Goal: Information Seeking & Learning: Learn about a topic

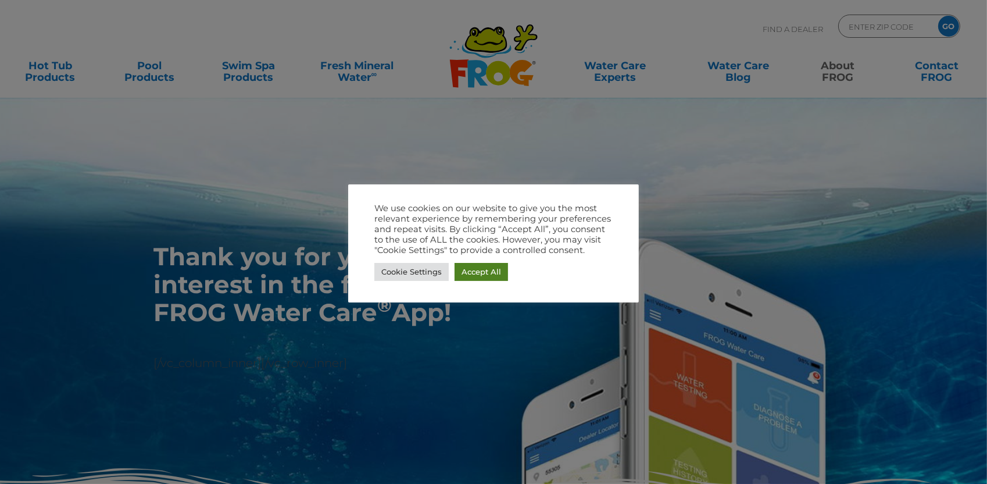
click at [477, 263] on link "Accept All" at bounding box center [481, 272] width 53 height 18
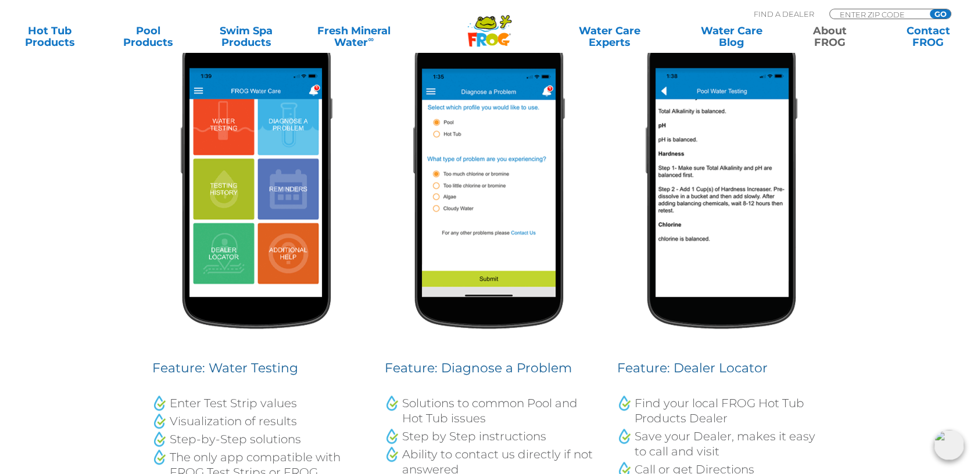
scroll to position [538, 0]
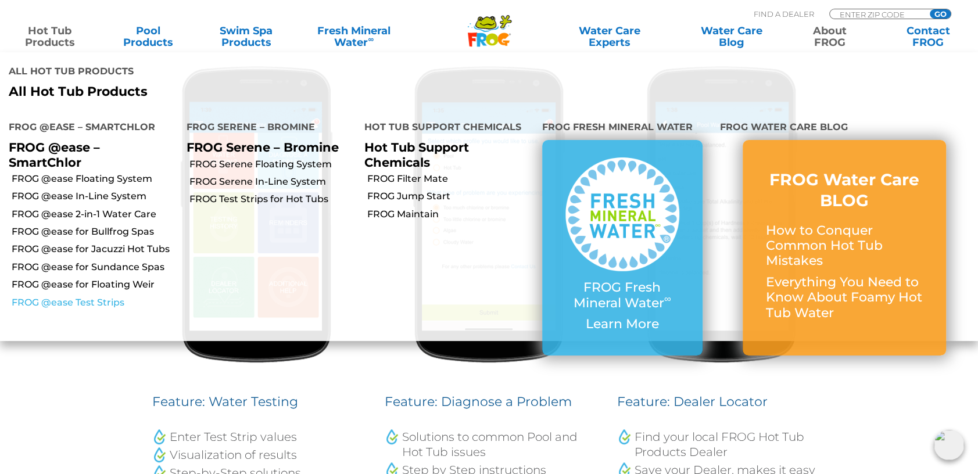
click at [91, 303] on link "FROG @ease Test Strips" at bounding box center [95, 302] width 166 height 13
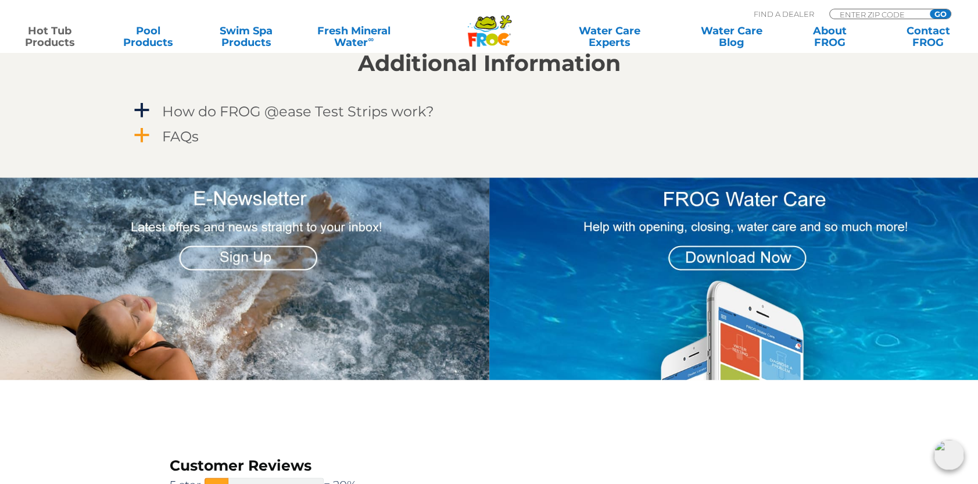
scroll to position [1075, 0]
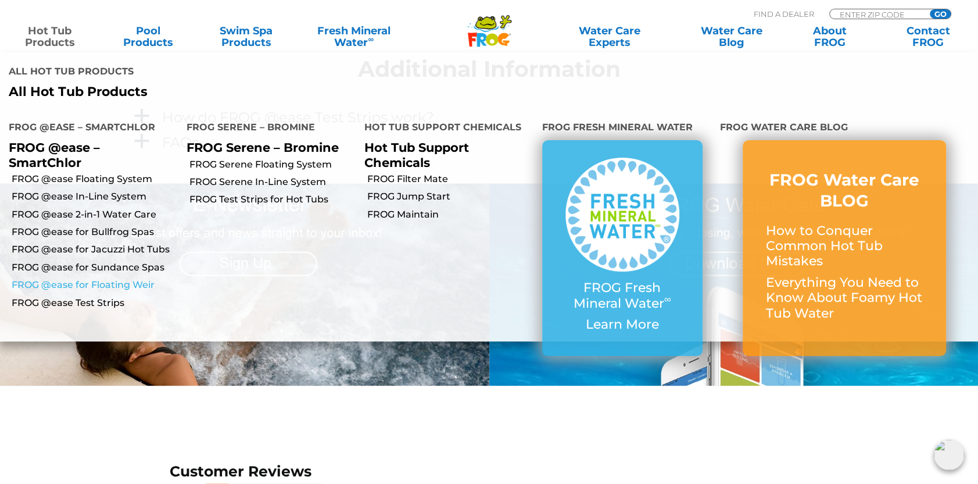
click at [139, 283] on link "FROG @ease for Floating Weir" at bounding box center [95, 284] width 166 height 13
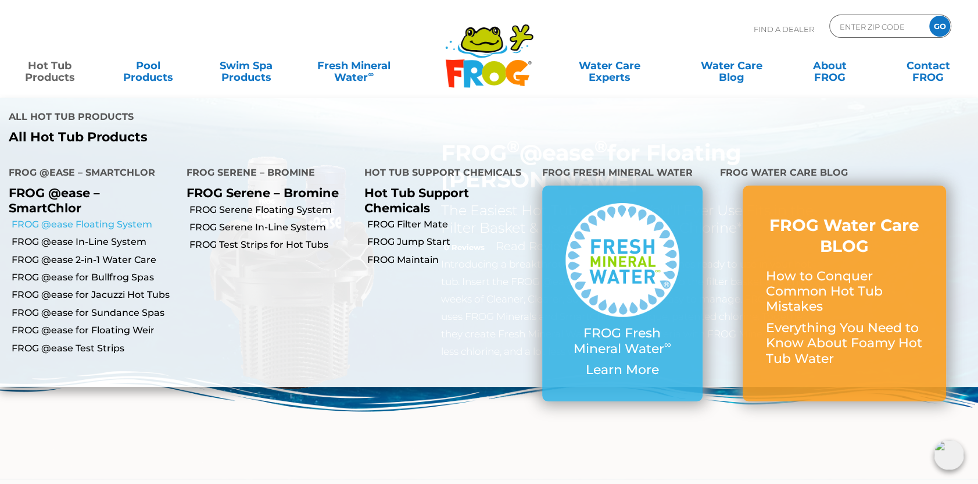
click at [121, 225] on link "FROG @ease Floating System" at bounding box center [95, 224] width 166 height 13
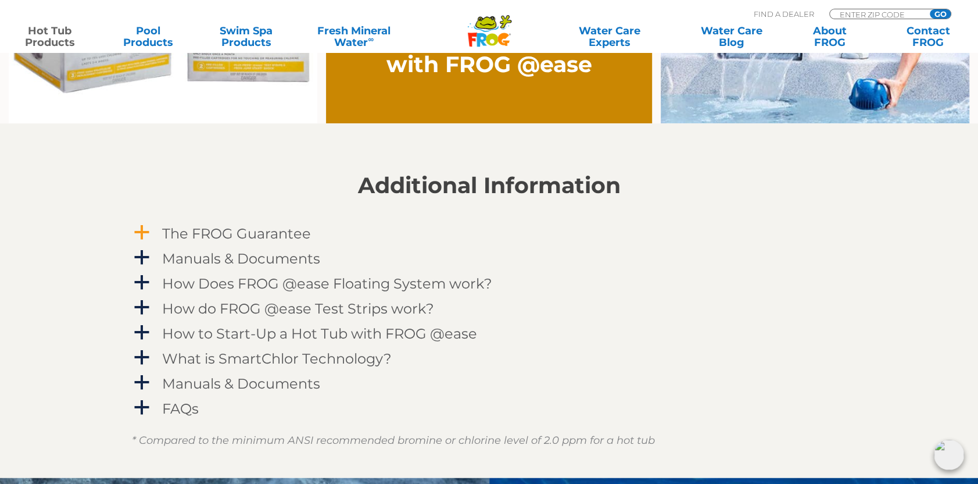
scroll to position [1090, 0]
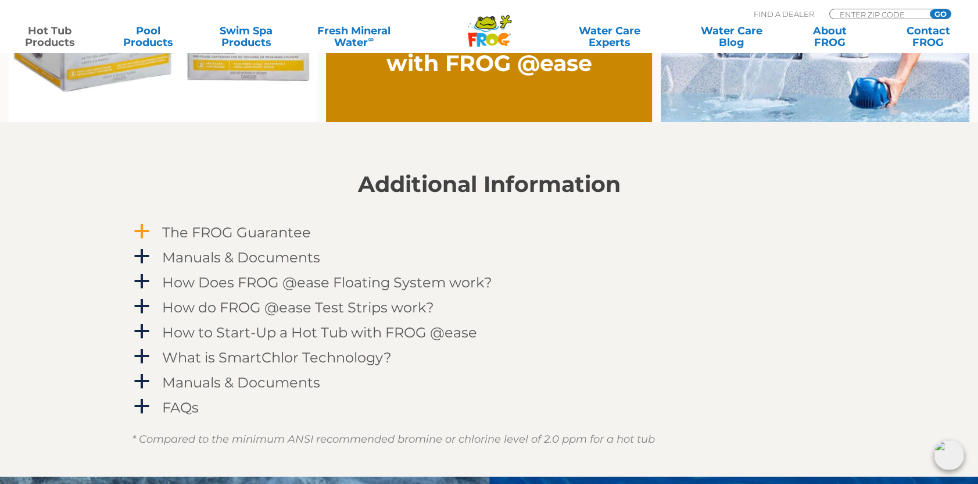
click at [230, 237] on h4 "The FROG Guarantee" at bounding box center [236, 232] width 149 height 16
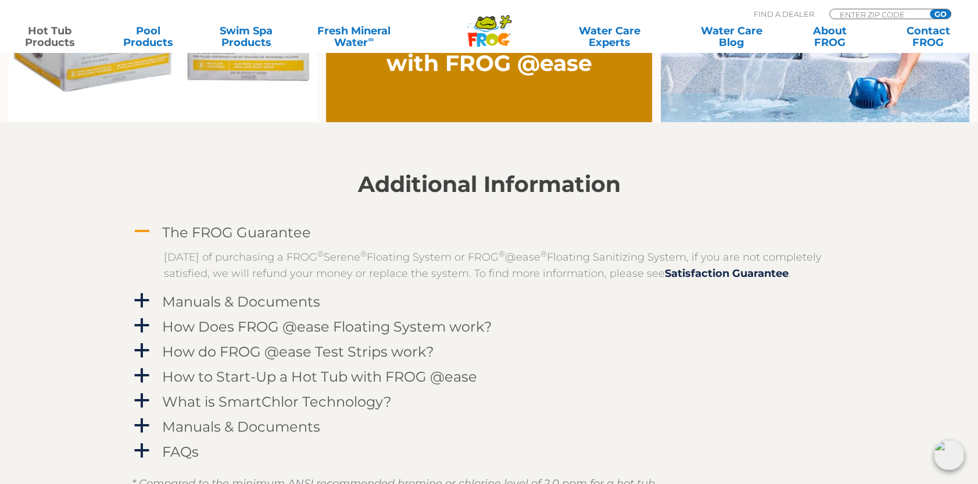
click at [230, 237] on h4 "The FROG Guarantee" at bounding box center [236, 232] width 149 height 16
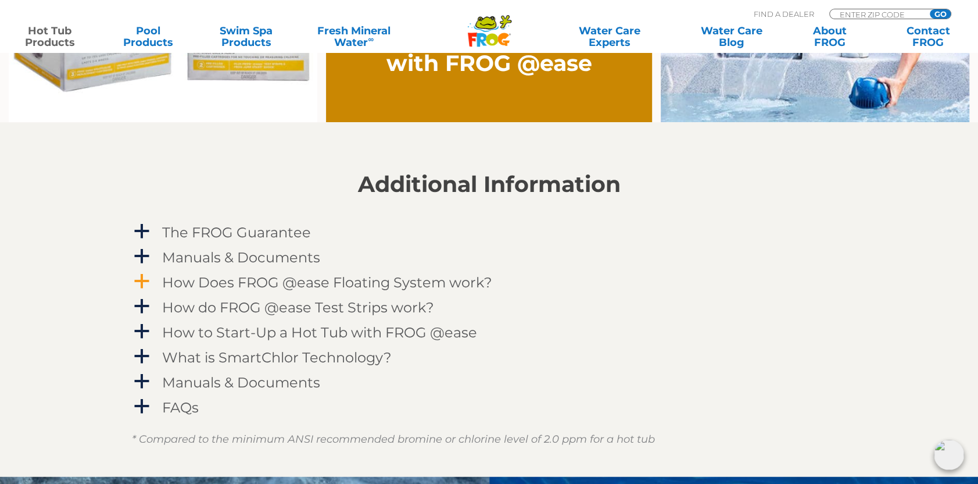
click at [270, 285] on h4 "How Does FROG @ease Floating System work?" at bounding box center [327, 282] width 330 height 16
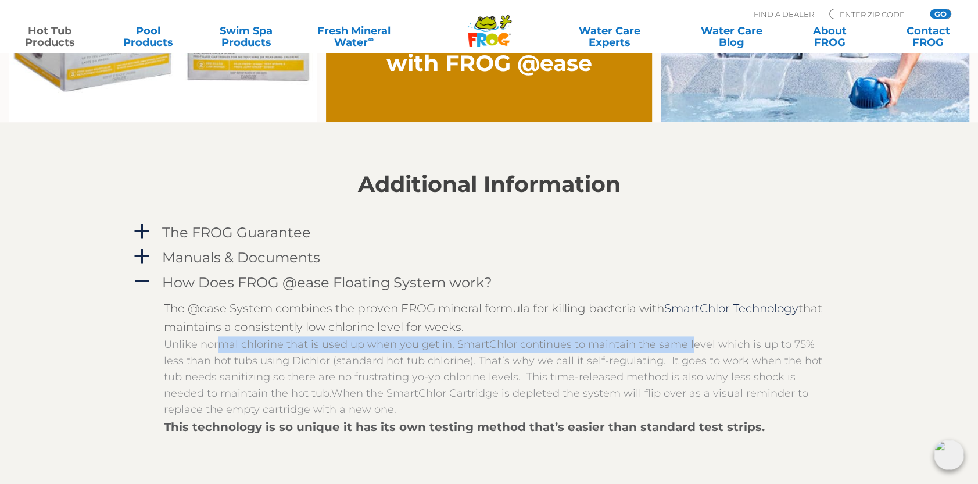
drag, startPoint x: 217, startPoint y: 345, endPoint x: 688, endPoint y: 337, distance: 470.3
click at [688, 337] on p "Unlike normal chlorine that is used up when you get in, SmartChlor continues to…" at bounding box center [498, 376] width 668 height 81
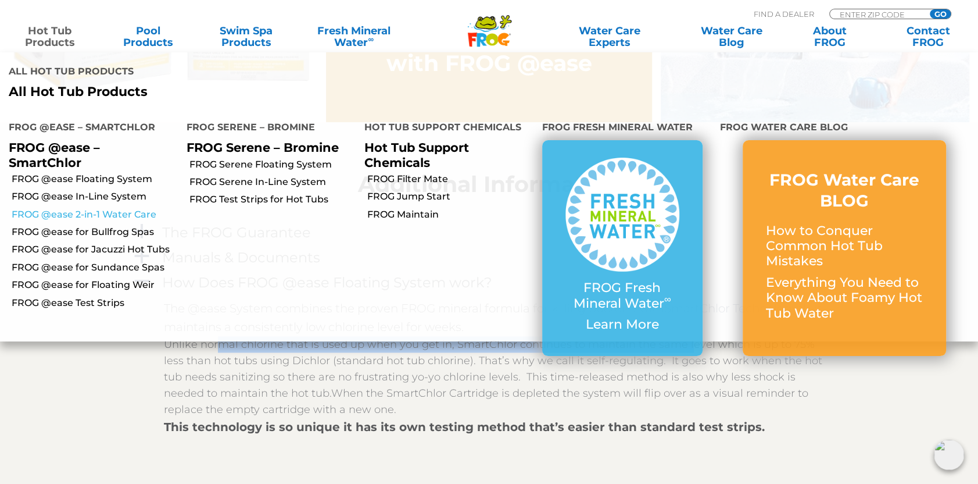
click at [132, 215] on link "FROG @ease 2-in-1 Water Care" at bounding box center [95, 214] width 166 height 13
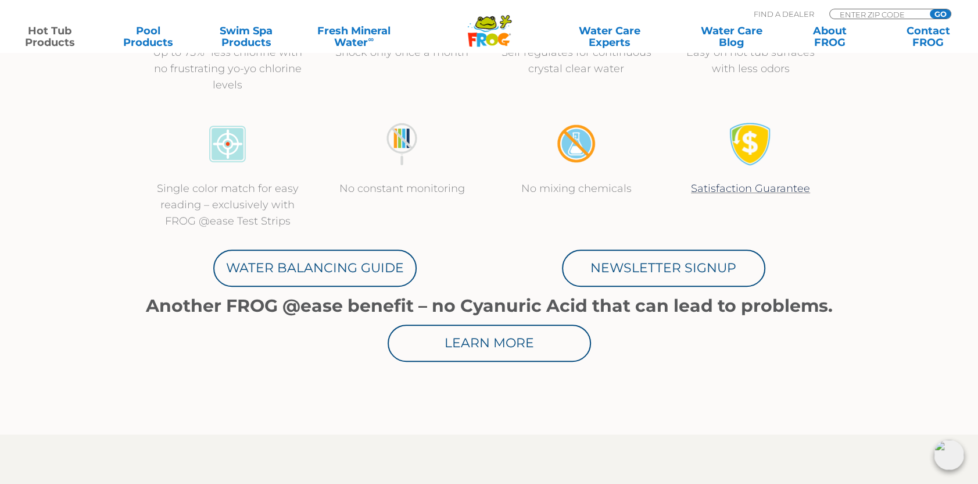
scroll to position [509, 0]
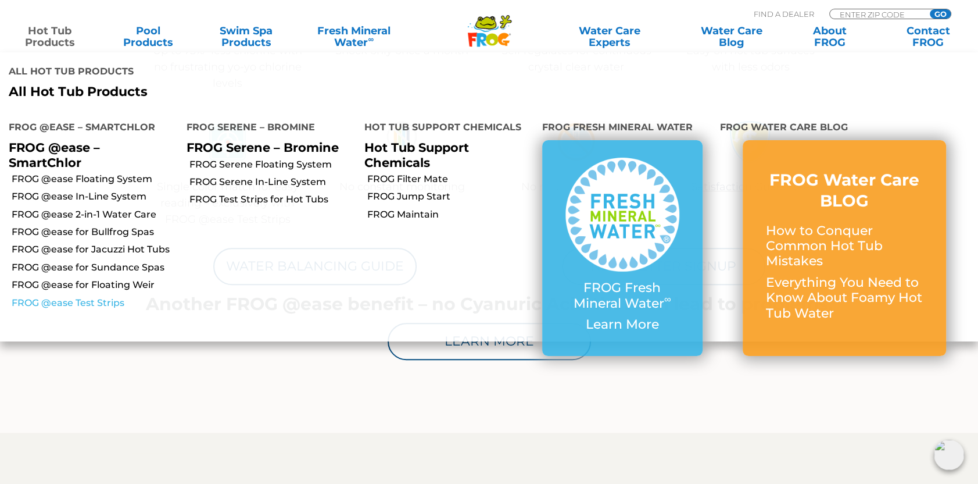
click at [91, 298] on link "FROG @ease Test Strips" at bounding box center [95, 302] width 166 height 13
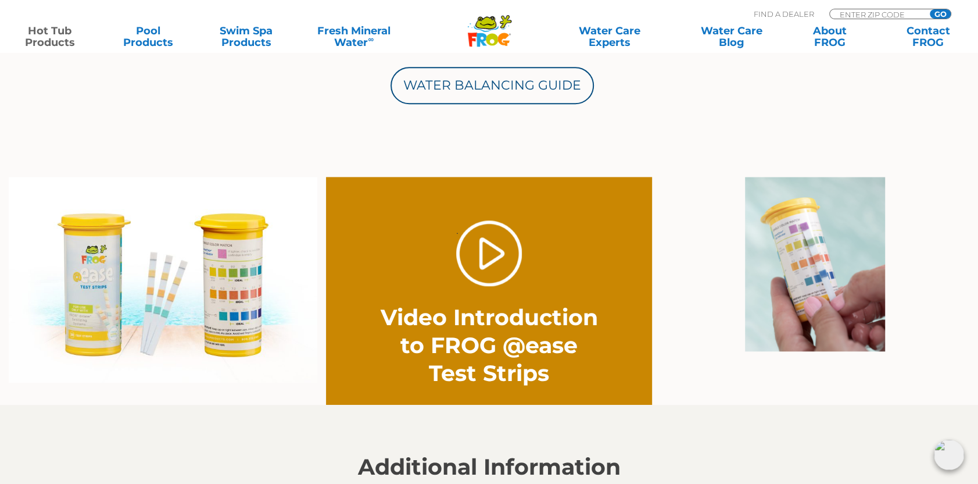
scroll to position [683, 0]
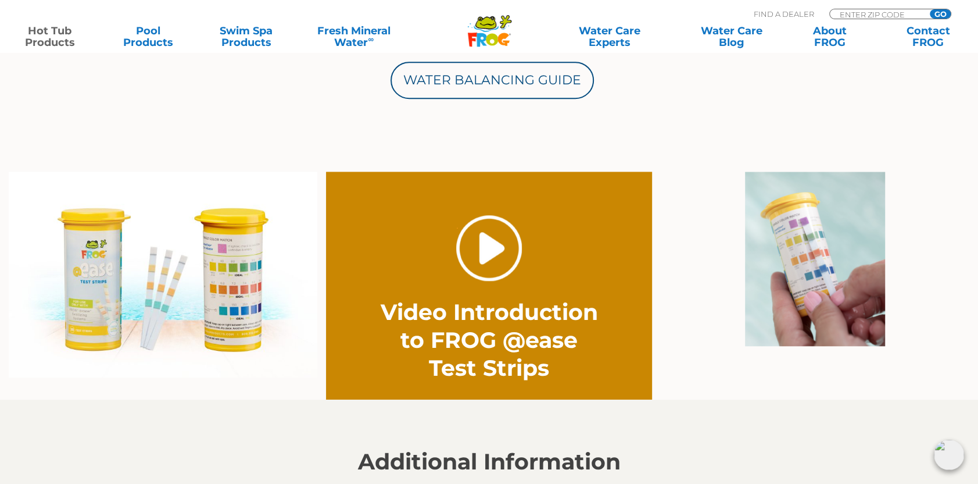
click at [499, 271] on link "." at bounding box center [489, 248] width 66 height 66
